Goal: Information Seeking & Learning: Learn about a topic

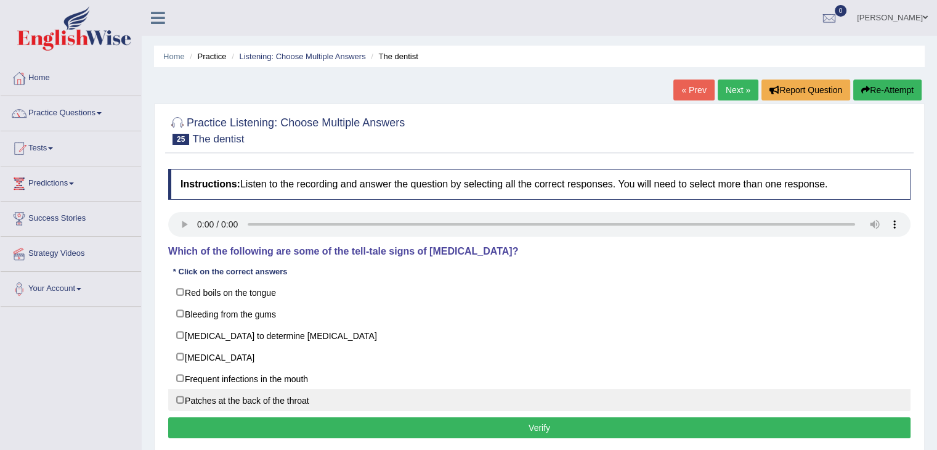
click at [191, 397] on label "Patches at the back of the throat" at bounding box center [539, 400] width 742 height 22
checkbox input "true"
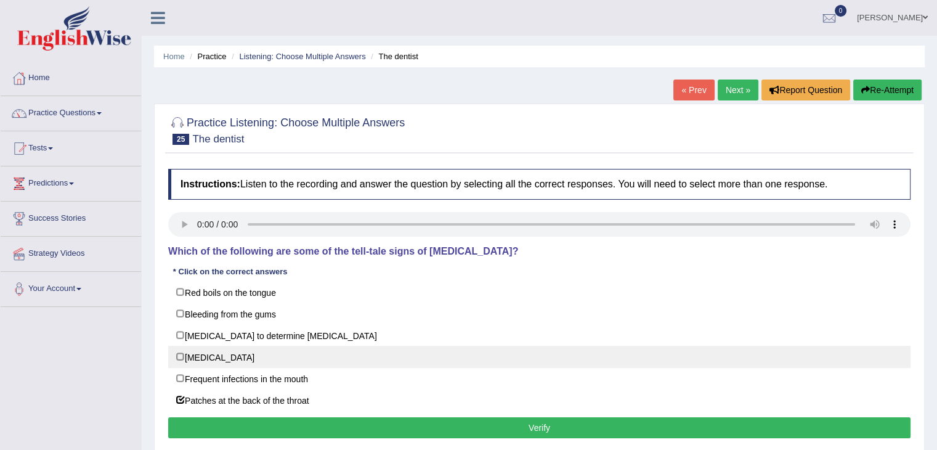
click at [188, 355] on label "Loose teeth" at bounding box center [539, 357] width 742 height 22
checkbox input "true"
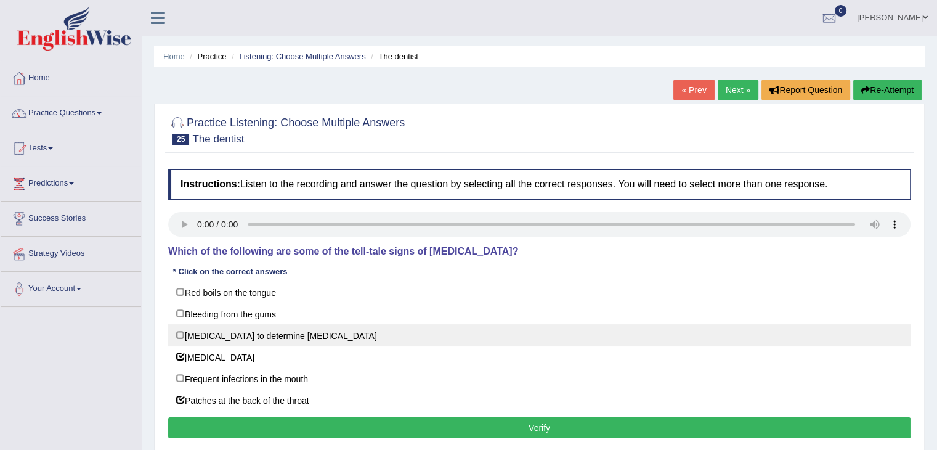
click at [180, 338] on label "Biopsy to determine malignancy" at bounding box center [539, 335] width 742 height 22
checkbox input "true"
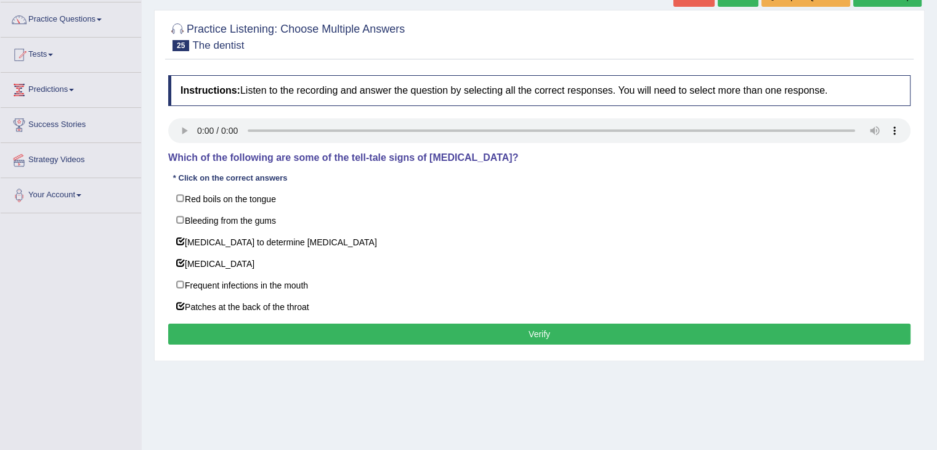
scroll to position [97, 0]
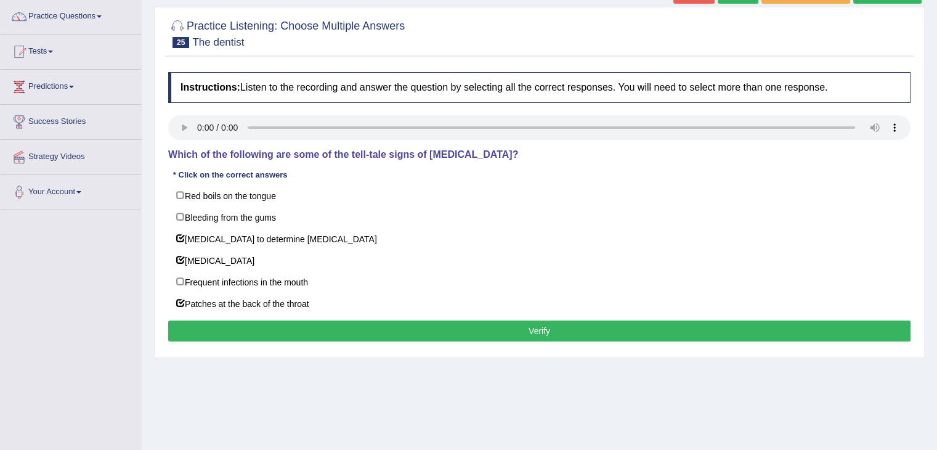
click at [442, 324] on button "Verify" at bounding box center [539, 330] width 742 height 21
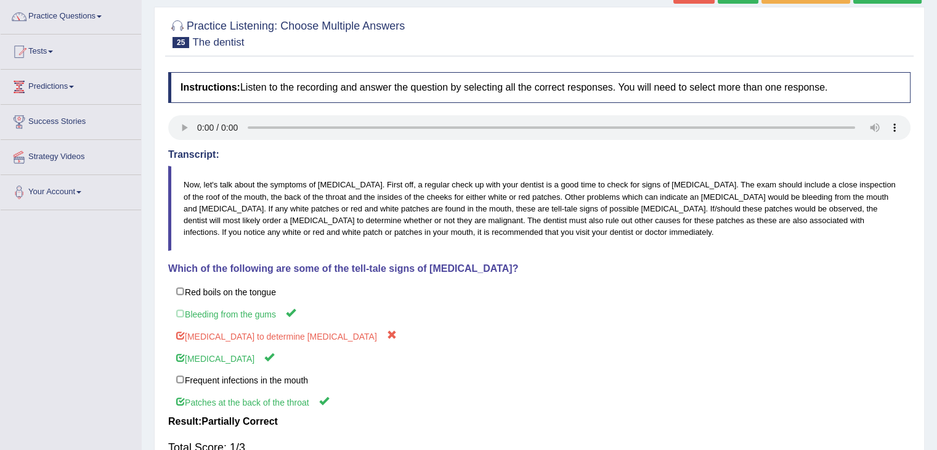
scroll to position [0, 0]
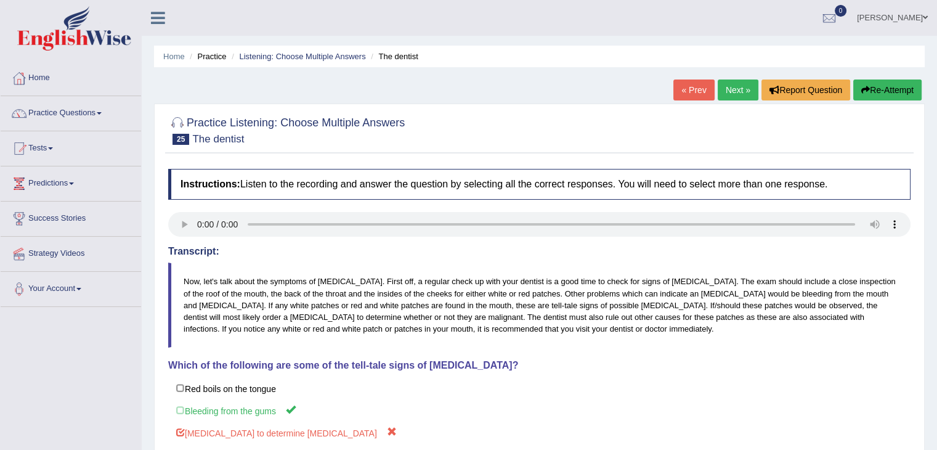
click at [733, 91] on link "Next »" at bounding box center [737, 89] width 41 height 21
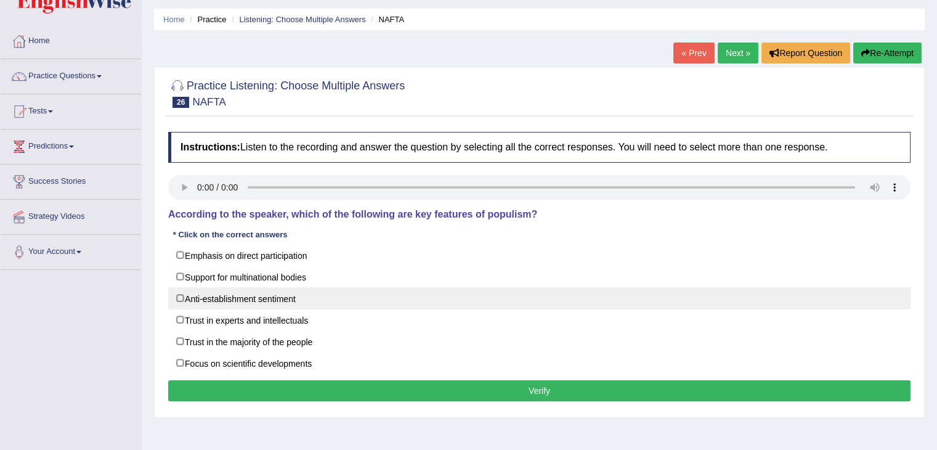
click at [183, 296] on label "Anti-establishment sentiment" at bounding box center [539, 298] width 742 height 22
checkbox input "false"
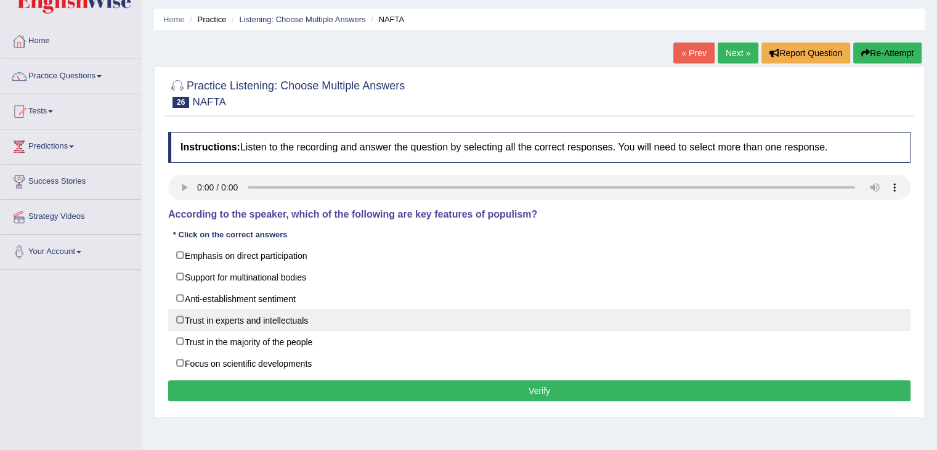
click at [177, 321] on label "Trust in experts and intellectuals" at bounding box center [539, 320] width 742 height 22
checkbox input "true"
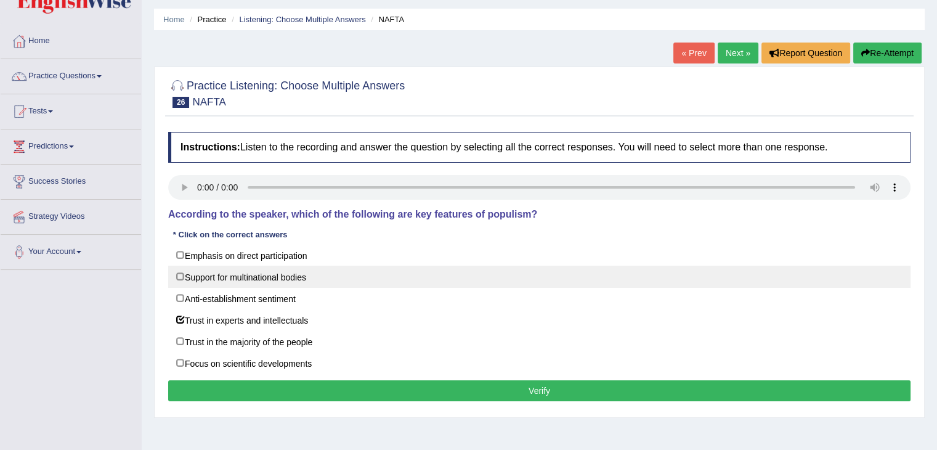
click at [190, 266] on label "Support for multinational bodies" at bounding box center [539, 276] width 742 height 22
checkbox input "true"
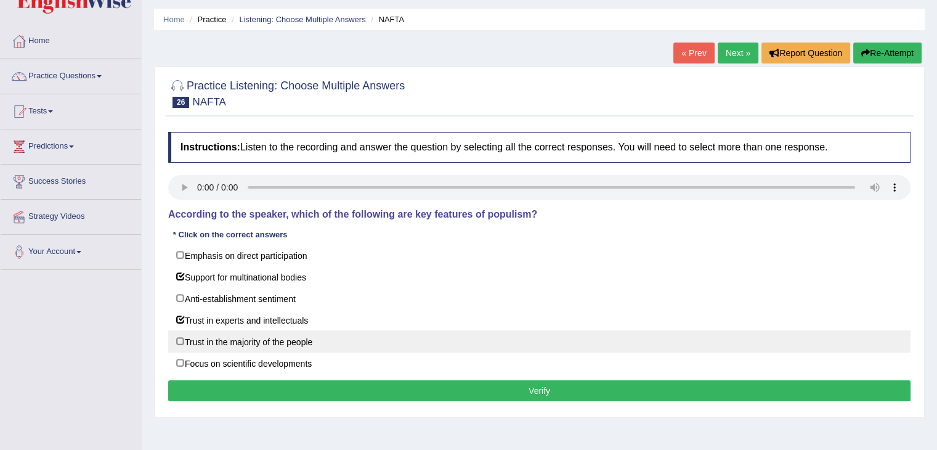
click at [188, 336] on label "Trust in the majority of the people" at bounding box center [539, 341] width 742 height 22
checkbox input "true"
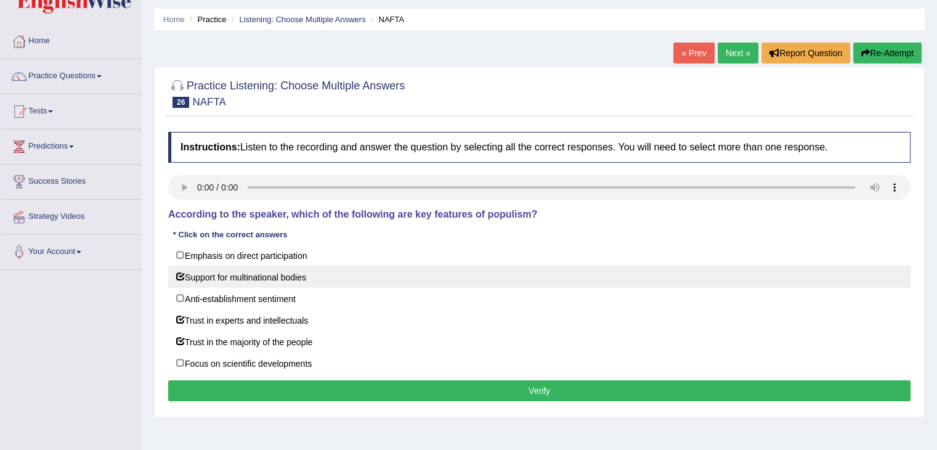
click at [221, 278] on label "Support for multinational bodies" at bounding box center [539, 276] width 742 height 22
checkbox input "false"
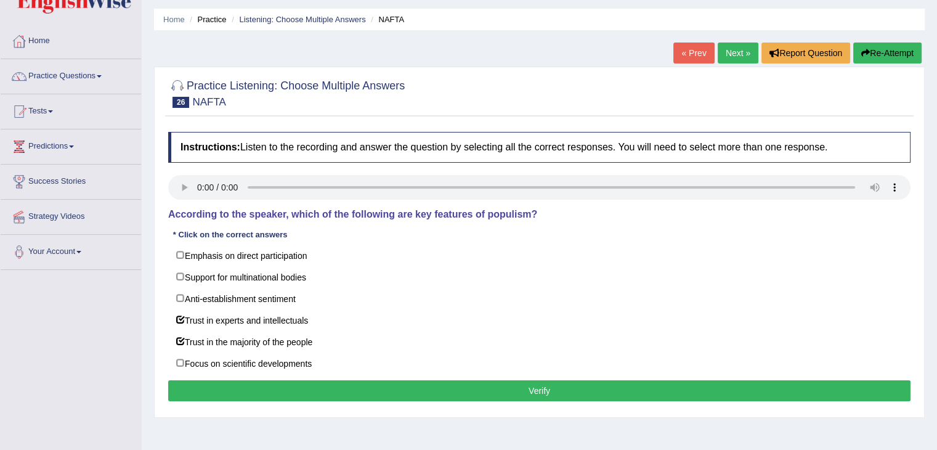
click at [343, 387] on button "Verify" at bounding box center [539, 390] width 742 height 21
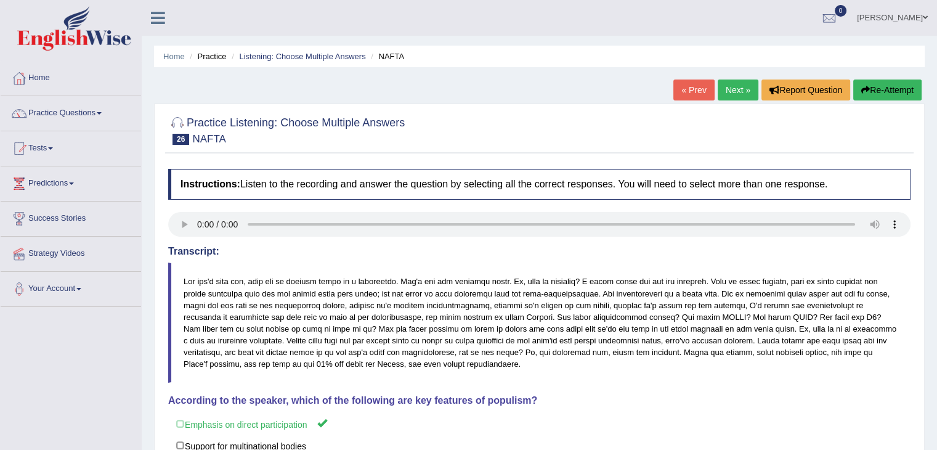
click at [742, 85] on link "Next »" at bounding box center [737, 89] width 41 height 21
